Goal: Task Accomplishment & Management: Complete application form

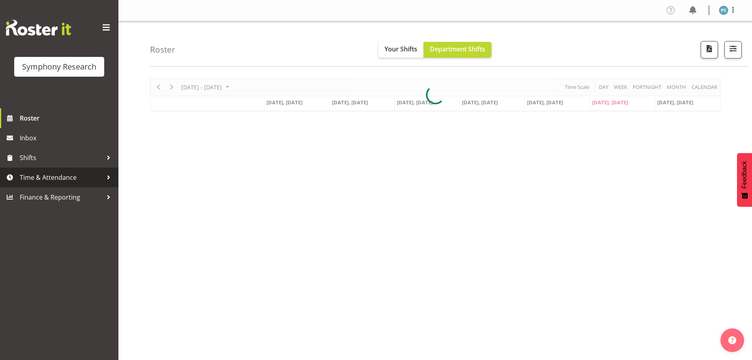
click at [54, 181] on span "Time & Attendance" at bounding box center [61, 177] width 83 height 12
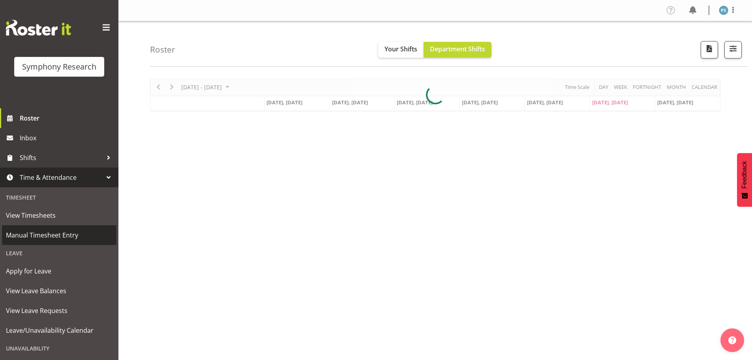
click at [59, 240] on span "Manual Timesheet Entry" at bounding box center [59, 235] width 107 height 12
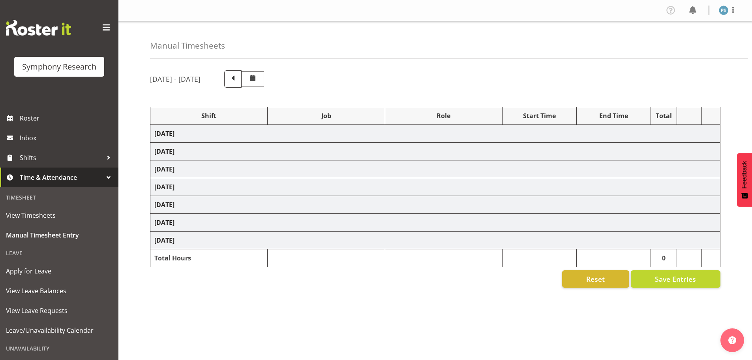
select select "4583"
select select "10527"
select select "4583"
select select "10499"
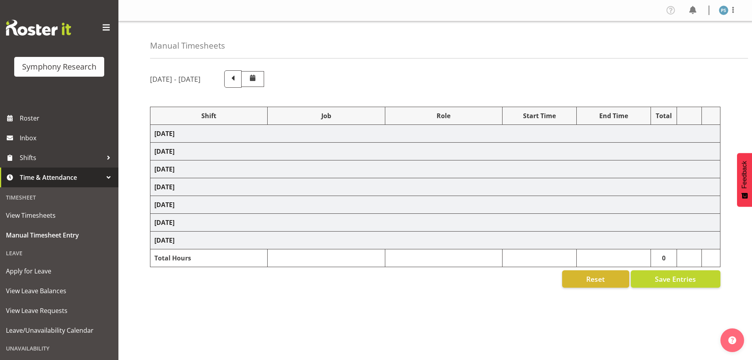
select select "4583"
select select "10527"
select select "4583"
select select "10499"
select select "4583"
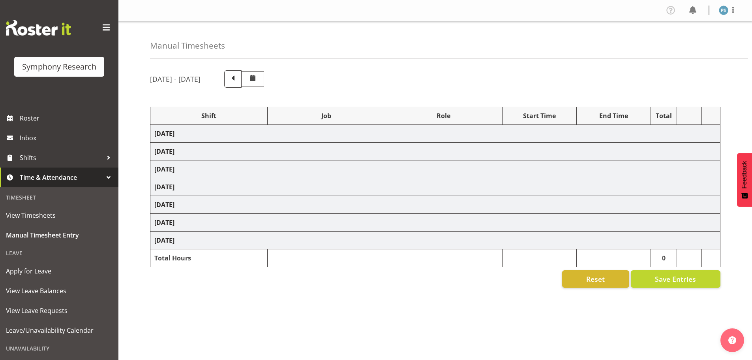
select select "10527"
select select "4583"
select select "10499"
select select "4583"
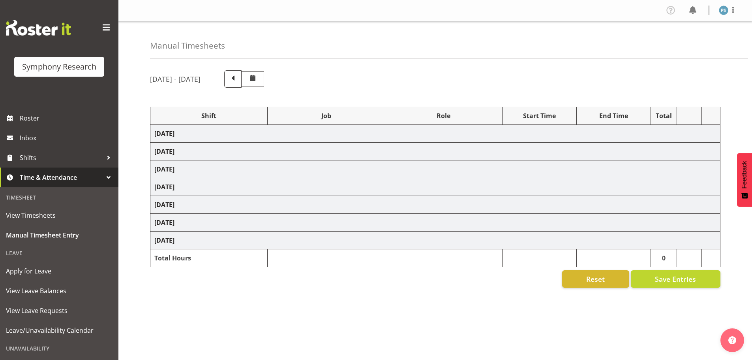
select select "10527"
select select "4583"
select select "10499"
select select "4583"
select select "10527"
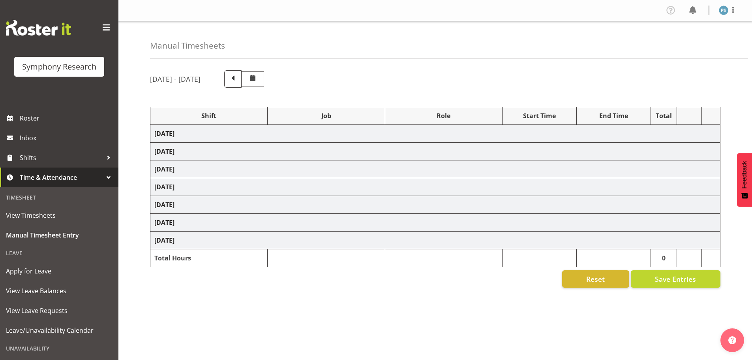
select select "4583"
select select "10499"
select select "19170"
select select "10527"
select select "19170"
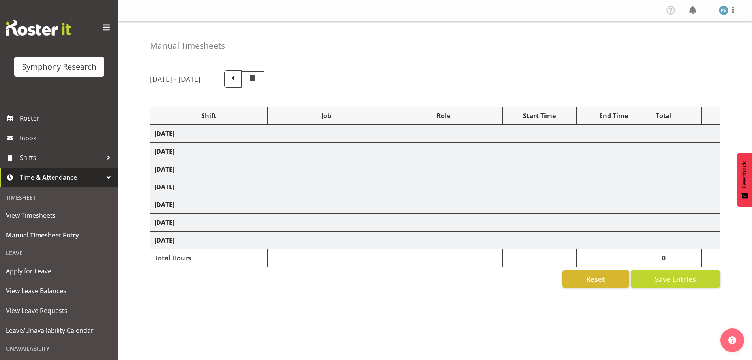
select select "10499"
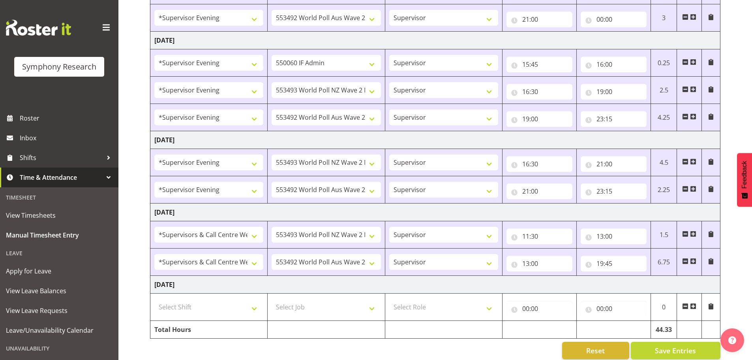
scroll to position [348, 0]
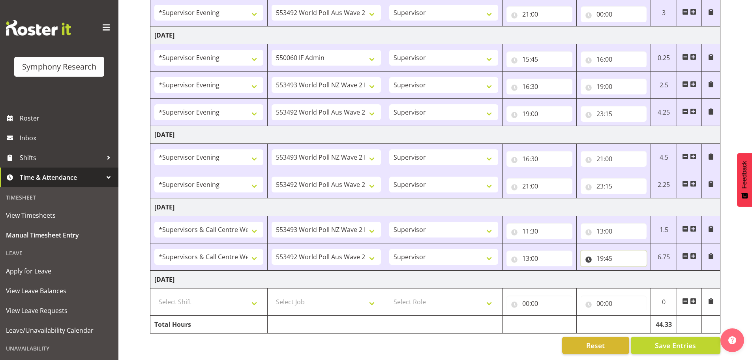
click at [601, 252] on input "19:45" at bounding box center [614, 258] width 66 height 16
click at [635, 273] on select "00 01 02 03 04 05 06 07 08 09 10 11 12 13 14 15 16 17 18 19 20 21 22 23" at bounding box center [635, 279] width 18 height 16
select select "20"
click at [626, 271] on select "00 01 02 03 04 05 06 07 08 09 10 11 12 13 14 15 16 17 18 19 20 21 22 23" at bounding box center [635, 279] width 18 height 16
type input "20:45"
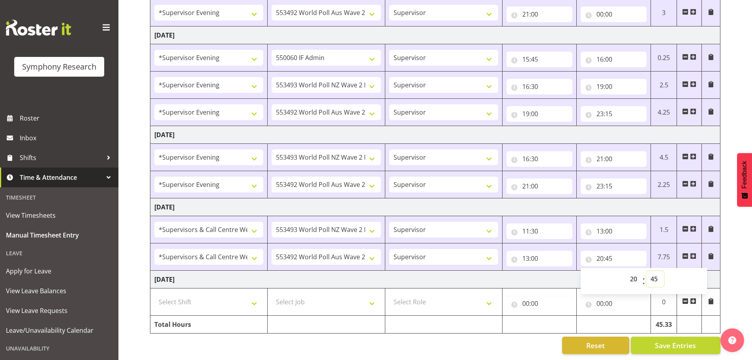
click at [659, 275] on select "00 01 02 03 04 05 06 07 08 09 10 11 12 13 14 15 16 17 18 19 20 21 22 23 24 25 2…" at bounding box center [655, 279] width 18 height 16
select select "0"
click at [646, 271] on select "00 01 02 03 04 05 06 07 08 09 10 11 12 13 14 15 16 17 18 19 20 21 22 23 24 25 2…" at bounding box center [655, 279] width 18 height 16
type input "20:00"
click at [675, 340] on span "Save Entries" at bounding box center [675, 345] width 41 height 10
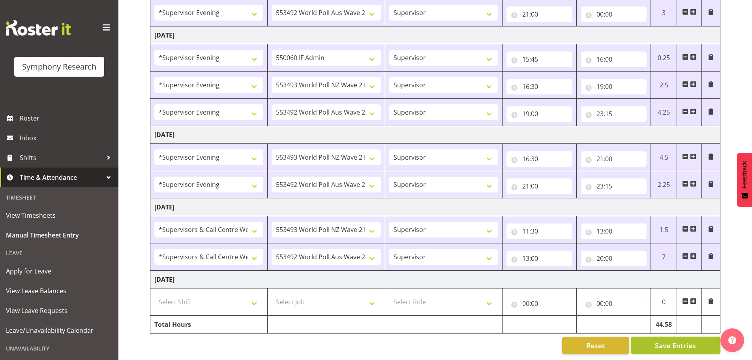
click at [679, 340] on span "Save Entries" at bounding box center [675, 345] width 41 height 10
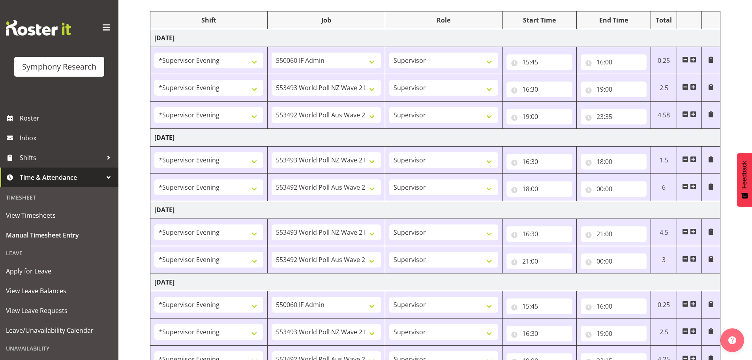
scroll to position [0, 0]
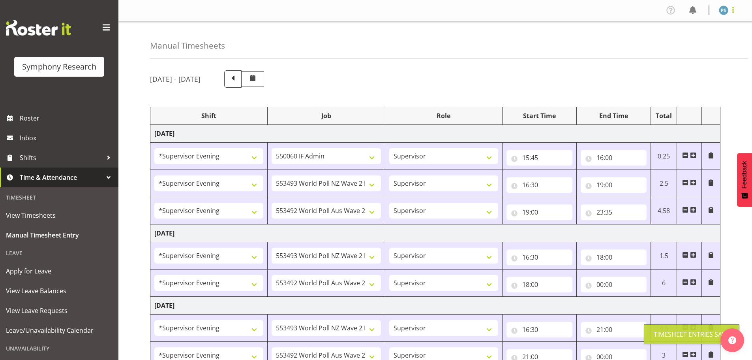
click at [735, 11] on span at bounding box center [733, 9] width 9 height 9
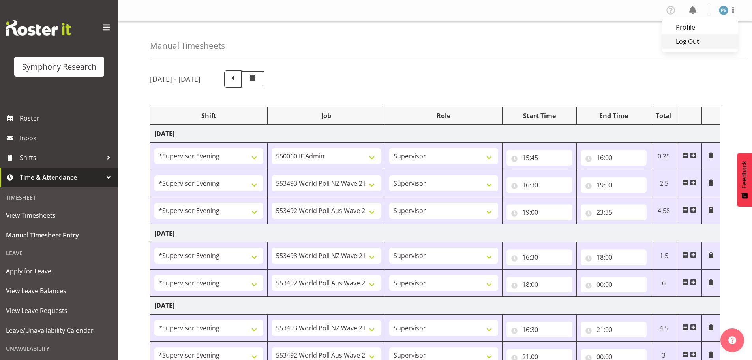
click at [695, 41] on link "Log Out" at bounding box center [700, 41] width 76 height 14
